Goal: Task Accomplishment & Management: Use online tool/utility

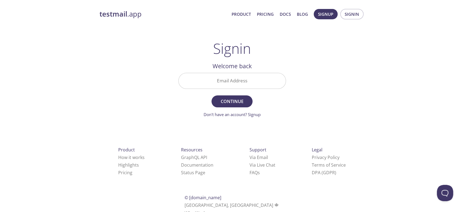
click at [236, 83] on input "Email Address" at bounding box center [231, 80] width 107 height 15
paste input "[PERSON_NAME][EMAIL_ADDRESS][PERSON_NAME][DOMAIN_NAME]"
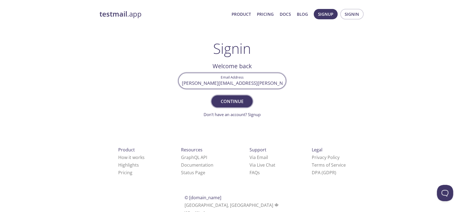
type input "[PERSON_NAME][EMAIL_ADDRESS][PERSON_NAME][DOMAIN_NAME]"
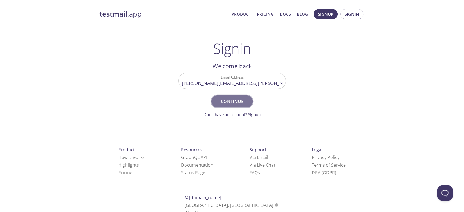
click at [230, 101] on span "Continue" at bounding box center [231, 102] width 29 height 8
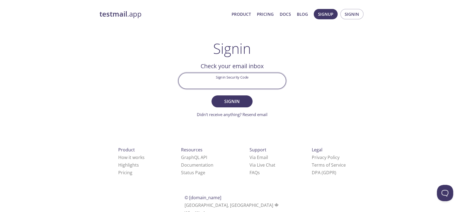
click at [237, 81] on input "Signin Security Code" at bounding box center [231, 80] width 107 height 15
paste input "G5NRG1M"
type input "G5NRG1M"
click at [231, 98] on span "Signin" at bounding box center [231, 102] width 29 height 8
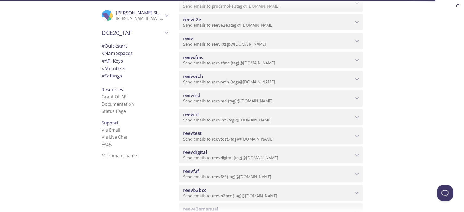
scroll to position [72, 0]
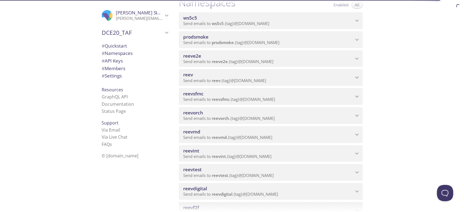
click at [202, 55] on span "reeve2e" at bounding box center [268, 56] width 170 height 6
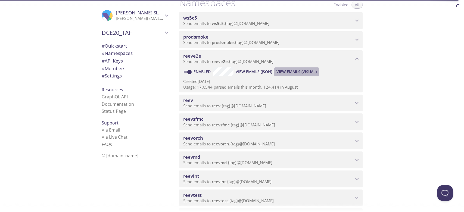
click at [296, 68] on span "View Emails (Visual)" at bounding box center [296, 71] width 40 height 7
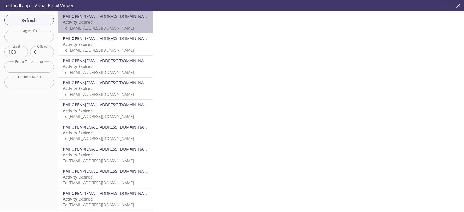
click at [110, 29] on span "To: reeve2e.1737579051632_yewv@inbox.testmail.app" at bounding box center [98, 27] width 71 height 5
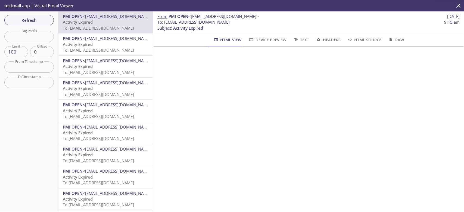
scroll to position [0, 5]
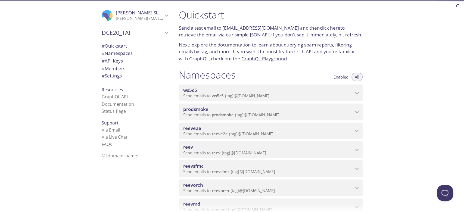
click at [237, 127] on span "reeve2e" at bounding box center [268, 128] width 170 height 6
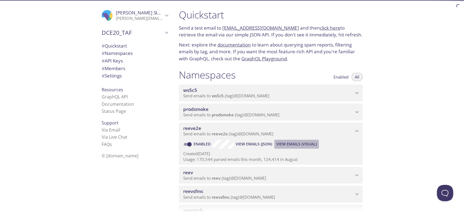
click at [309, 142] on span "View Emails (Visual)" at bounding box center [296, 144] width 40 height 7
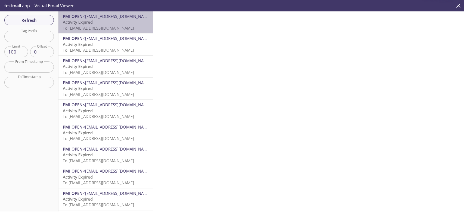
click at [127, 23] on p "Activity Expired To: [EMAIL_ADDRESS][DOMAIN_NAME]" at bounding box center [106, 25] width 86 height 12
